Goal: Task Accomplishment & Management: Use online tool/utility

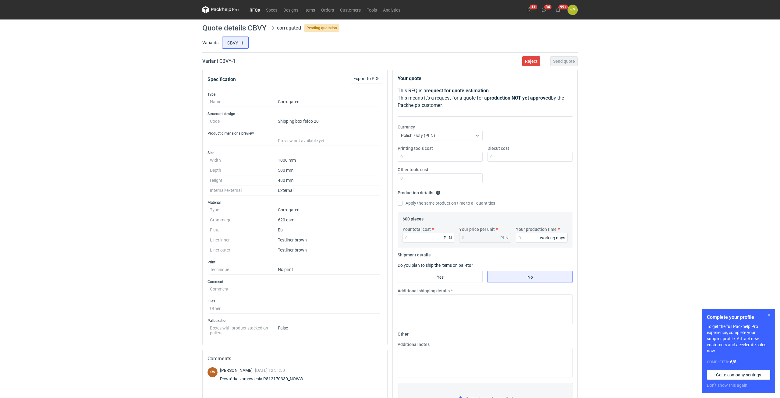
drag, startPoint x: 768, startPoint y: 315, endPoint x: 762, endPoint y: 316, distance: 6.5
click at [768, 315] on button "button" at bounding box center [768, 314] width 7 height 7
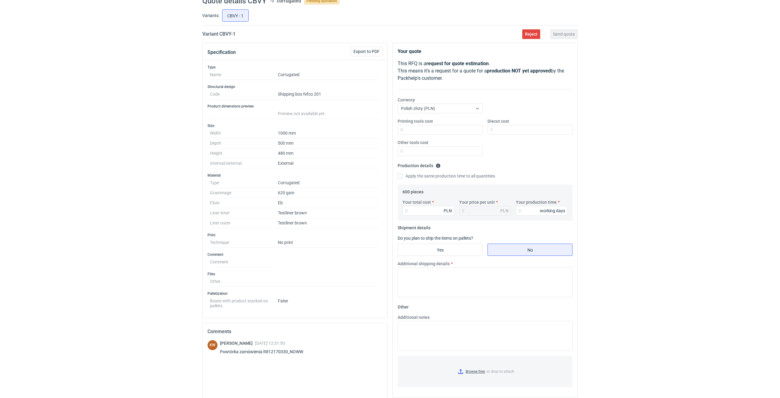
scroll to position [52, 0]
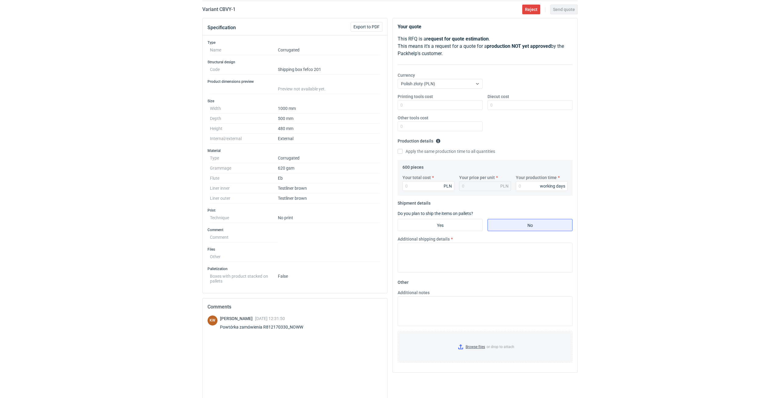
click at [295, 328] on div "Powtórka zamówienia R812170330_NOWW" at bounding box center [265, 327] width 90 height 6
copy div "R812170330_NOWW"
click at [411, 105] on input "Printing tools cost" at bounding box center [440, 105] width 85 height 10
type input "0"
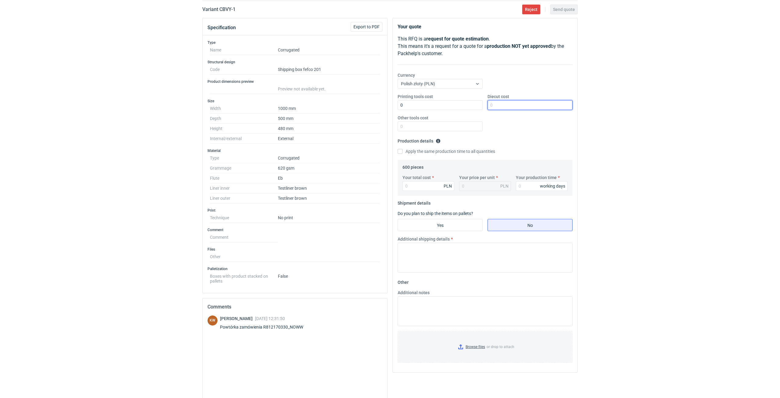
click at [516, 102] on input "Diecut cost" at bounding box center [529, 105] width 85 height 10
type input "0"
click at [435, 122] on input "Other tools cost" at bounding box center [440, 127] width 85 height 10
type input "0"
click at [522, 184] on input "Your production time" at bounding box center [542, 186] width 52 height 10
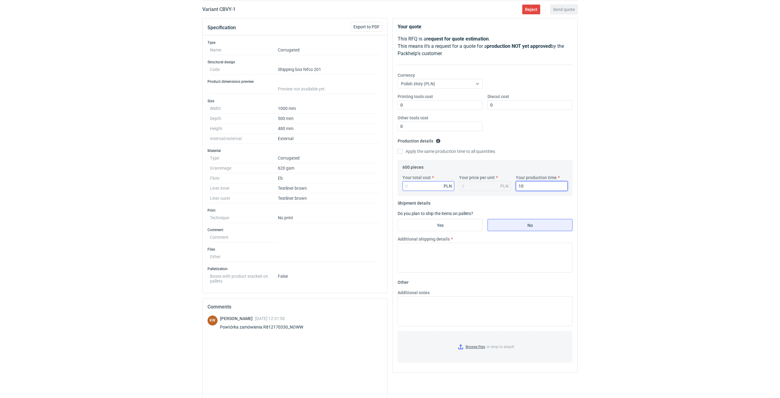
type input "10"
click at [441, 189] on input "Your total cost" at bounding box center [428, 186] width 52 height 10
click at [433, 189] on input "Your total cost" at bounding box center [428, 186] width 52 height 10
type input "46"
type input "0.08"
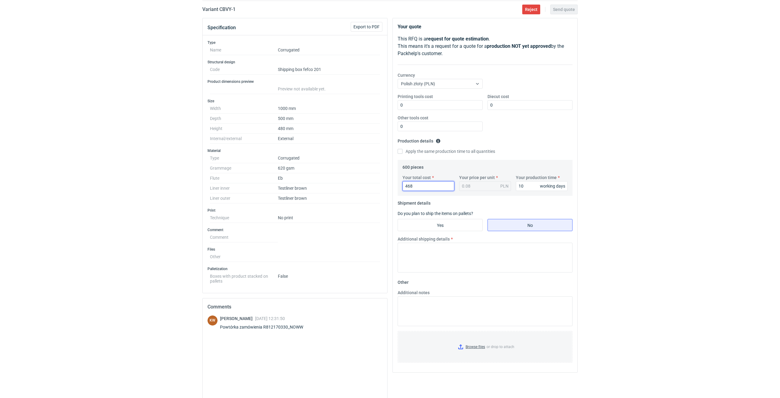
type input "4680"
type input "7.8"
type input "4680"
click at [443, 222] on input "Yes" at bounding box center [440, 225] width 84 height 12
radio input "true"
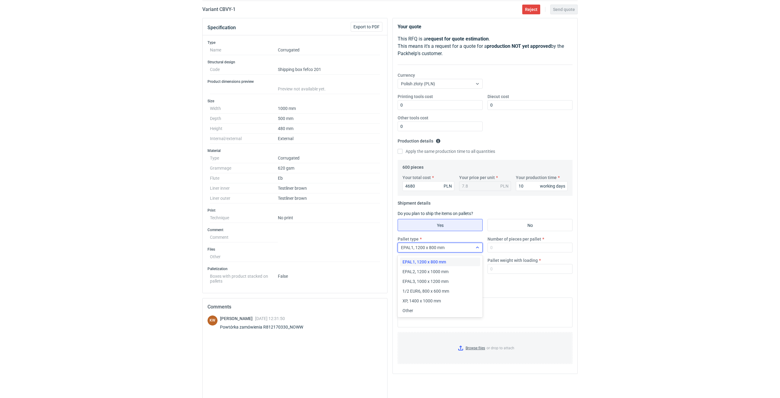
click at [446, 246] on div "EPAL1, 1200 x 800 mm" at bounding box center [435, 247] width 75 height 9
click at [437, 300] on span "XP, 1400 x 1000 mm" at bounding box center [421, 301] width 38 height 6
click at [490, 249] on input "Number of pieces per pallet" at bounding box center [529, 248] width 85 height 10
type input "180"
click at [452, 272] on input "Pallet height with loading" at bounding box center [440, 269] width 85 height 10
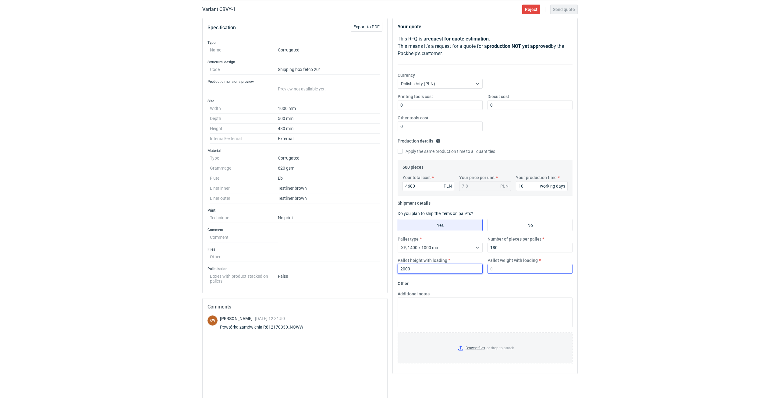
type input "2000"
click at [500, 270] on input "Pallet weight with loading" at bounding box center [529, 269] width 85 height 10
click at [512, 269] on input "Pallet weight with loading" at bounding box center [529, 269] width 85 height 10
type input "360"
click at [660, 250] on div "RFQs Specs Designs Items Orders Customers Tools Analytics 11 34 99+ ŁP Łukasz P…" at bounding box center [390, 147] width 780 height 398
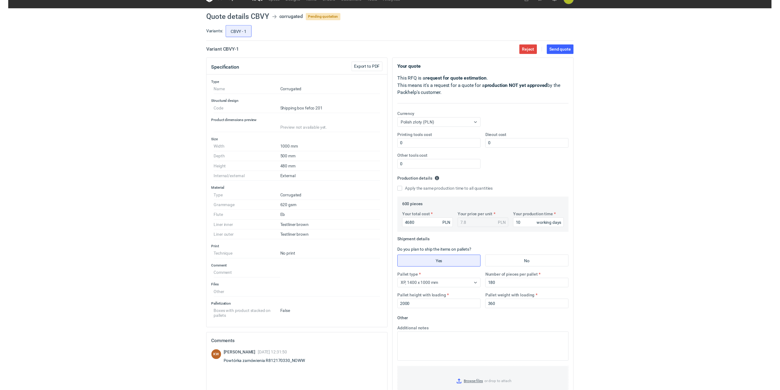
scroll to position [0, 0]
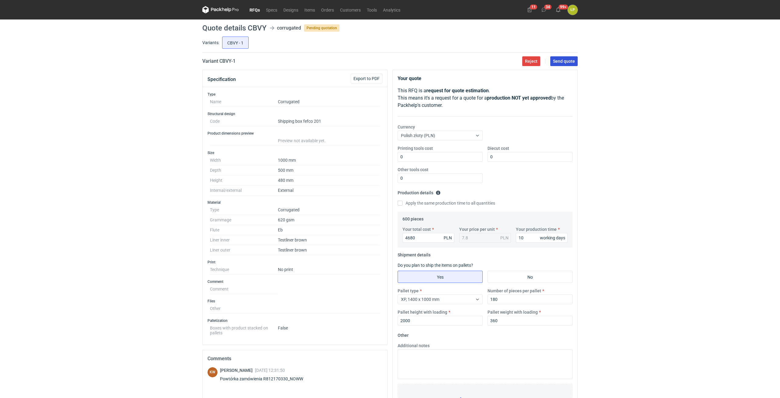
click at [569, 62] on span "Send quote" at bounding box center [564, 61] width 22 height 4
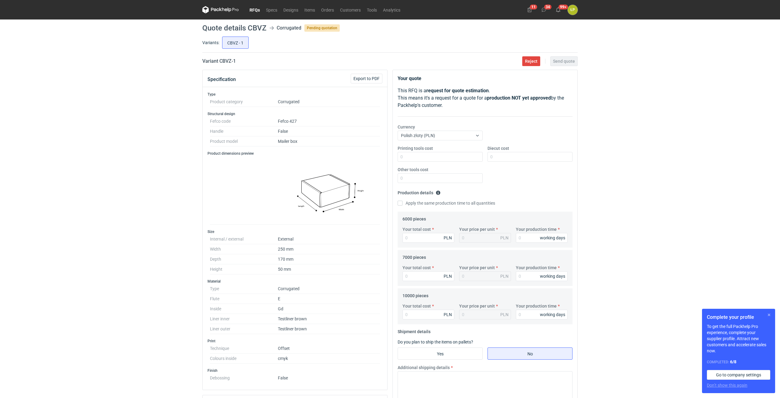
click at [769, 314] on button "button" at bounding box center [768, 314] width 7 height 7
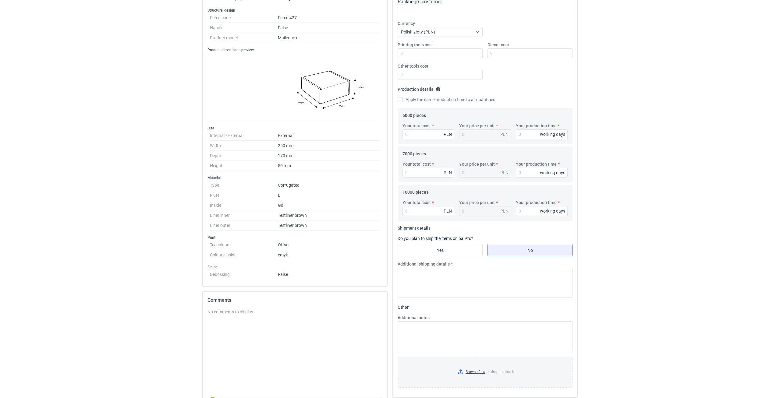
scroll to position [52, 0]
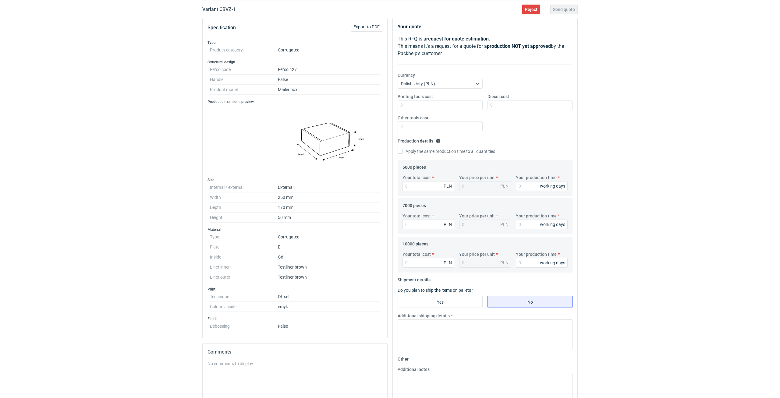
click at [659, 134] on div "RFQs Specs Designs Items Orders Customers Tools Analytics 11 34 99+ ŁP [PERSON_…" at bounding box center [390, 147] width 780 height 398
click at [634, 133] on div "RFQs Specs Designs Items Orders Customers Tools Analytics 11 34 99+ ŁP [PERSON_…" at bounding box center [390, 147] width 780 height 398
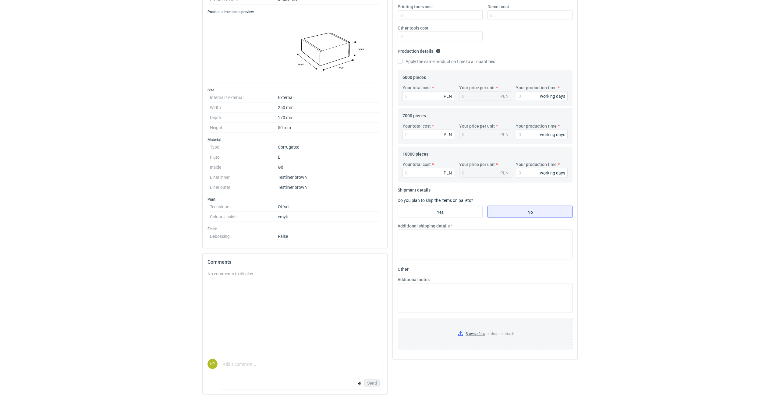
scroll to position [143, 0]
click at [282, 363] on textarea "Comment message" at bounding box center [301, 364] width 162 height 13
type textarea "Dzień dobry, długość, szerokość, wysokość (250x170x50)?"
click at [371, 382] on span "Send" at bounding box center [372, 382] width 10 height 4
